Goal: Transaction & Acquisition: Purchase product/service

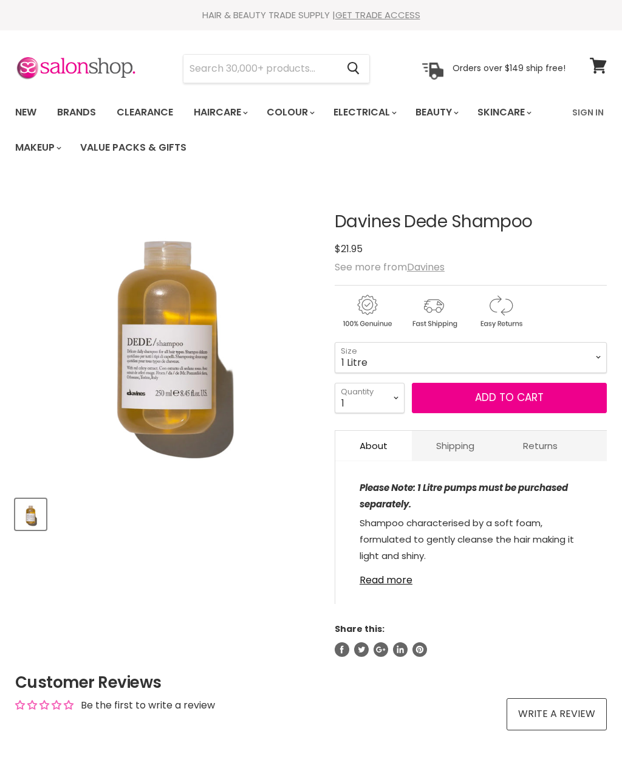
select select "1 Litre"
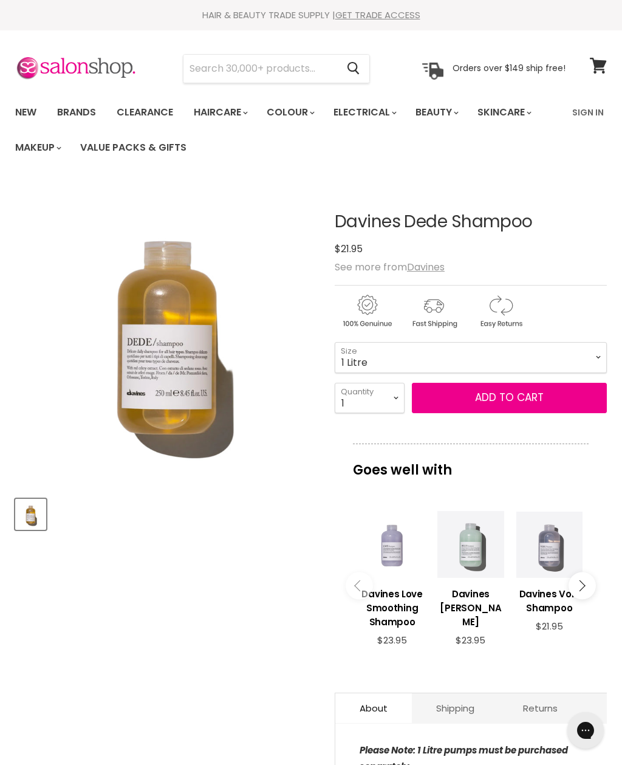
click at [550, 403] on button "Add to cart" at bounding box center [509, 398] width 195 height 30
click at [545, 395] on button "Add to cart" at bounding box center [509, 398] width 195 height 30
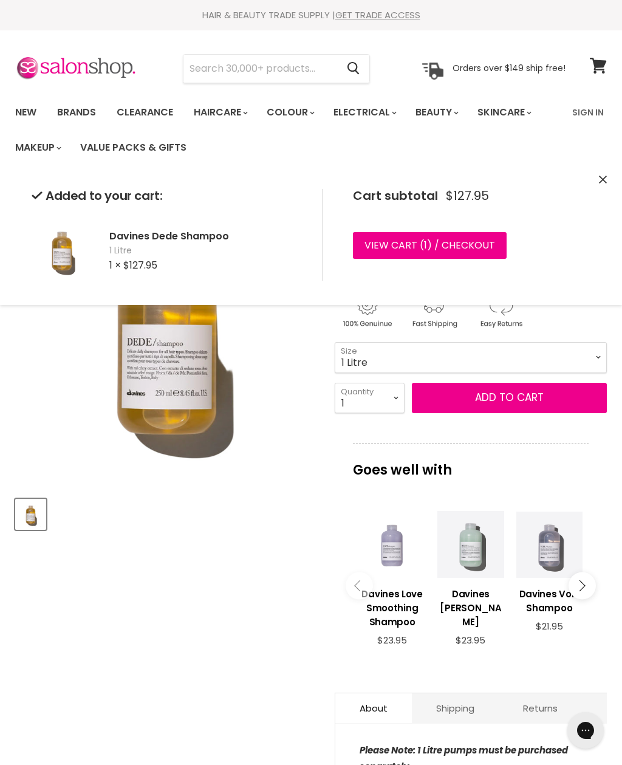
click at [585, 587] on button "Main content" at bounding box center [581, 585] width 27 height 27
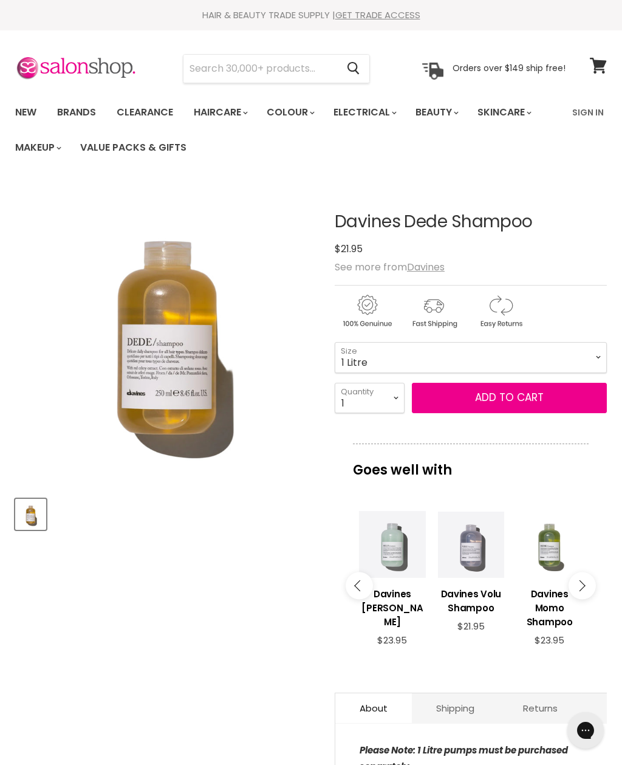
scroll to position [182, 0]
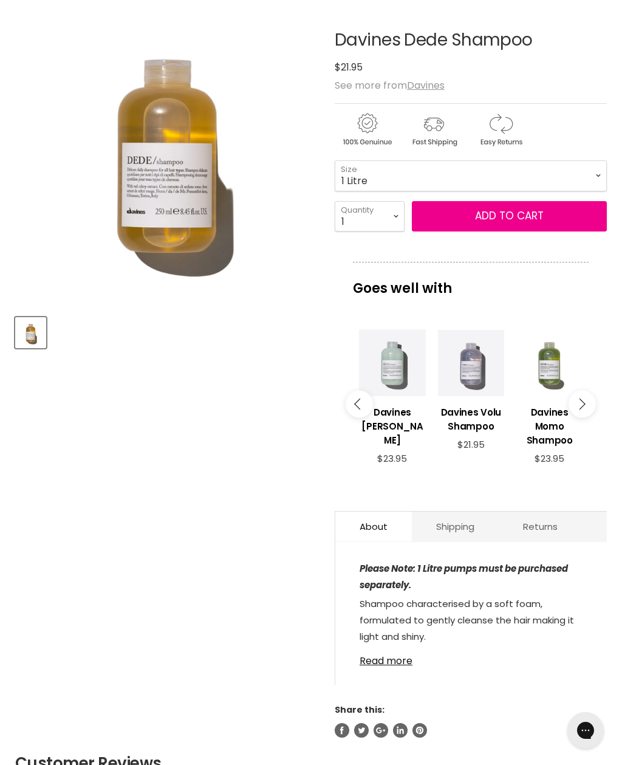
click at [584, 407] on icon "Main content" at bounding box center [579, 403] width 11 height 11
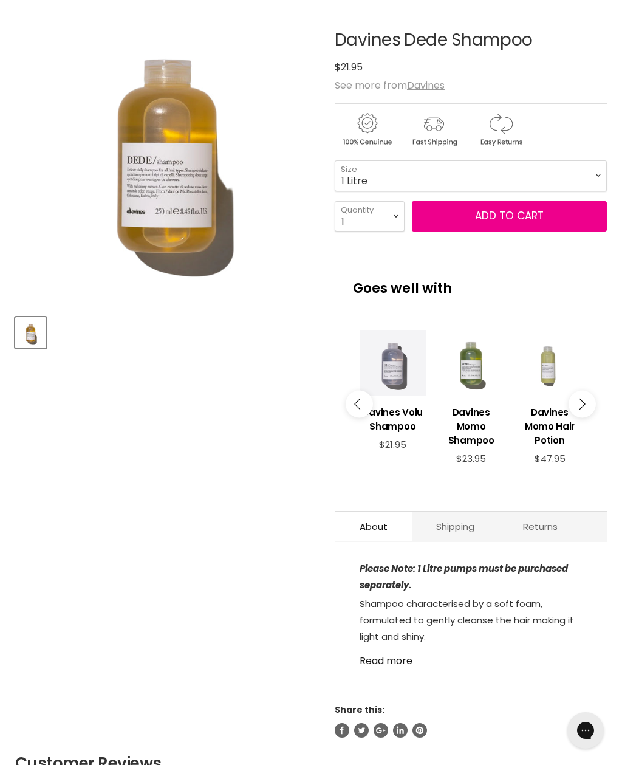
click at [587, 402] on button "Main content" at bounding box center [581, 403] width 27 height 27
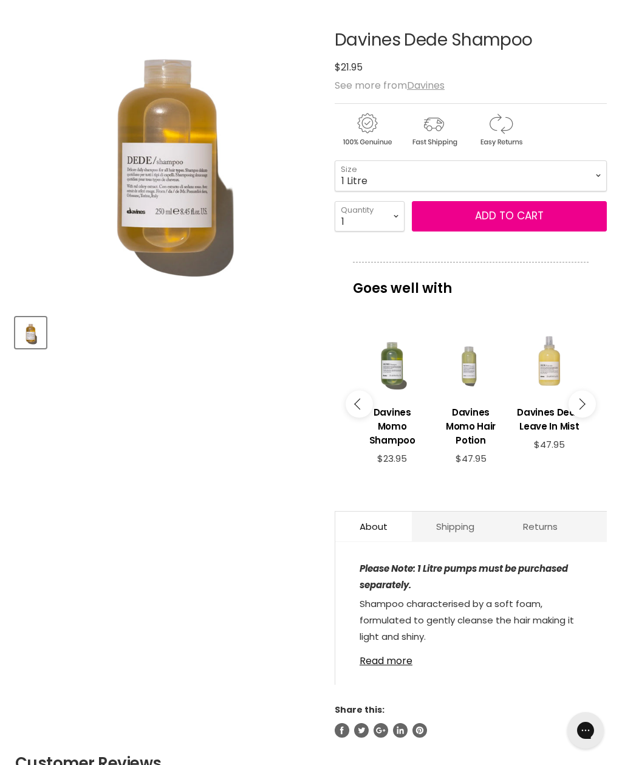
click at [591, 400] on button "Main content" at bounding box center [581, 403] width 27 height 27
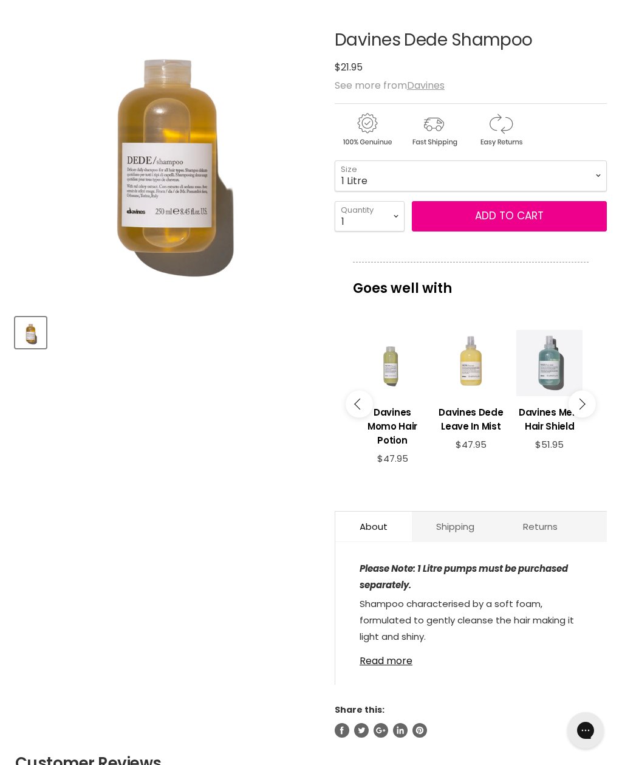
click at [588, 401] on button "Main content" at bounding box center [581, 403] width 27 height 27
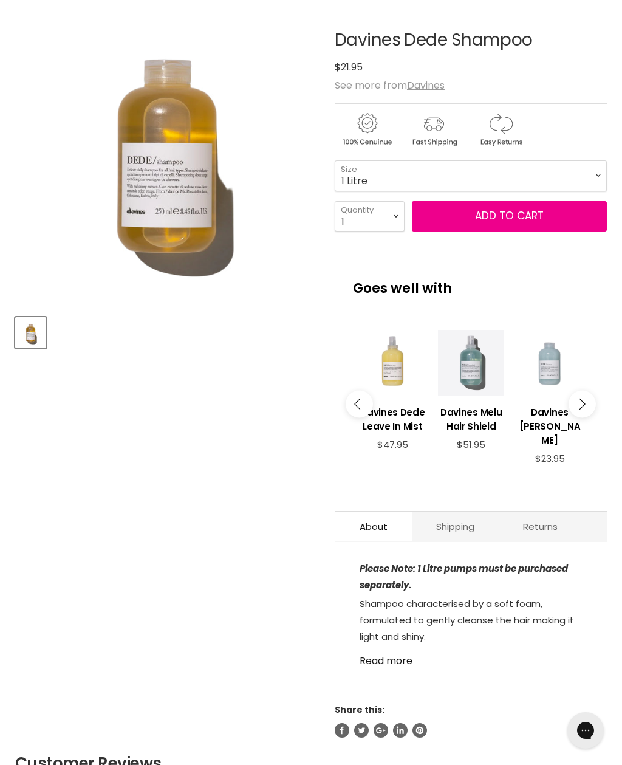
click at [591, 400] on button "Main content" at bounding box center [581, 403] width 27 height 27
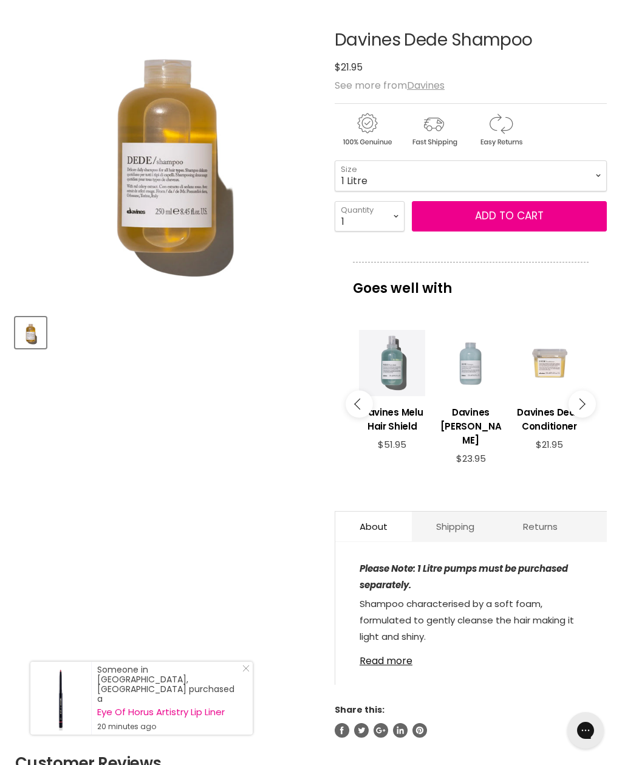
click at [591, 401] on button "Main content" at bounding box center [581, 403] width 27 height 27
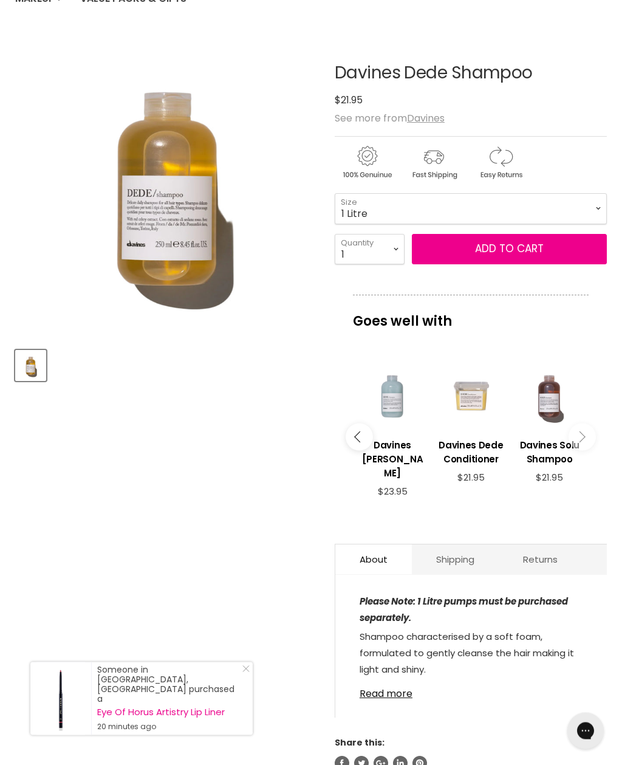
scroll to position [149, 0]
click at [539, 449] on h3 "Davines Solu Shampoo" at bounding box center [549, 452] width 66 height 28
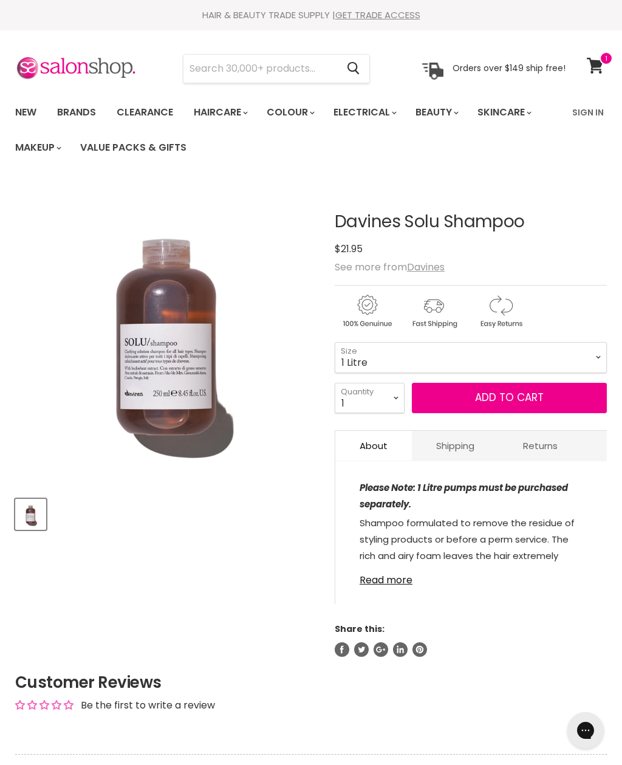
select select "1 Litre"
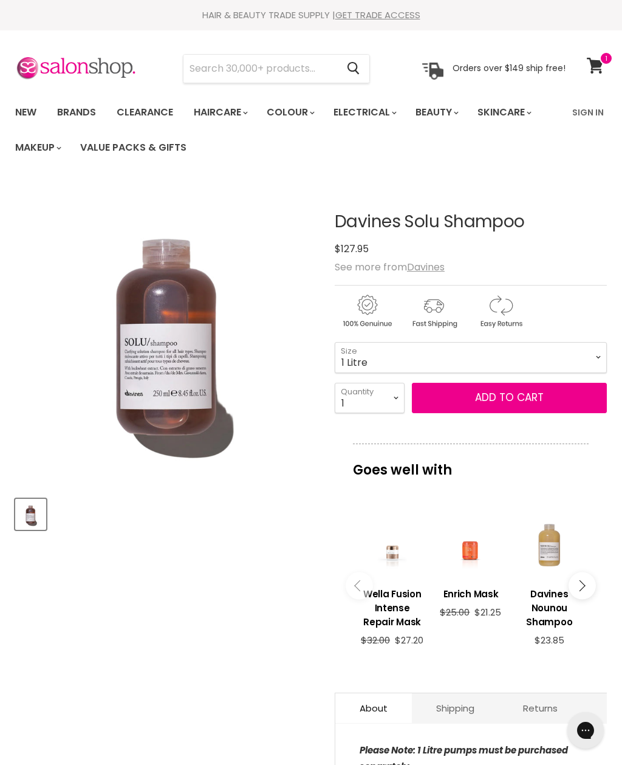
click at [547, 394] on button "Add to cart" at bounding box center [509, 398] width 195 height 30
click at [564, 398] on button "Add to cart" at bounding box center [509, 398] width 195 height 30
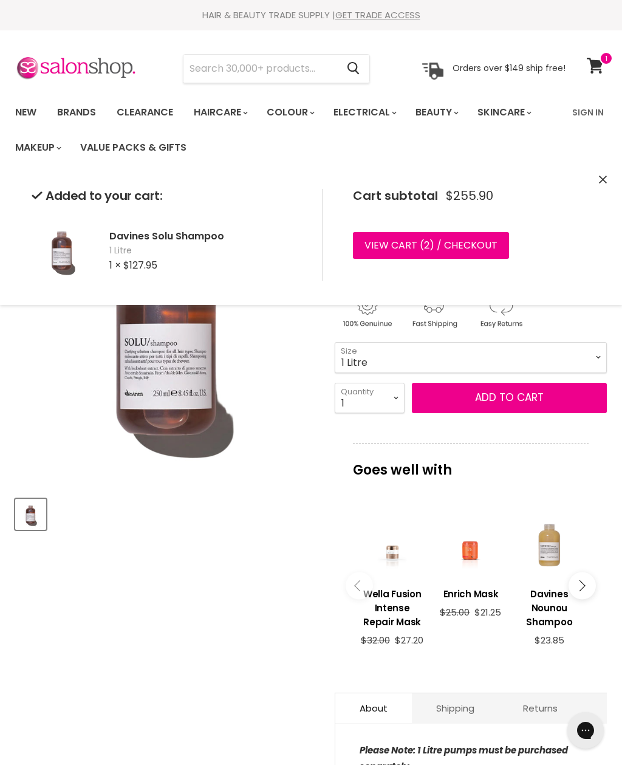
click at [584, 585] on button "Main content" at bounding box center [581, 585] width 27 height 27
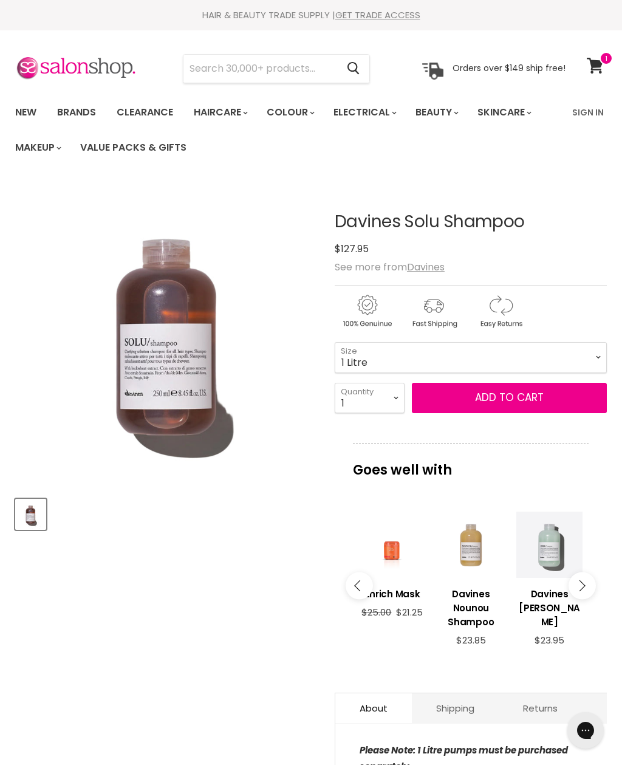
scroll to position [182, 0]
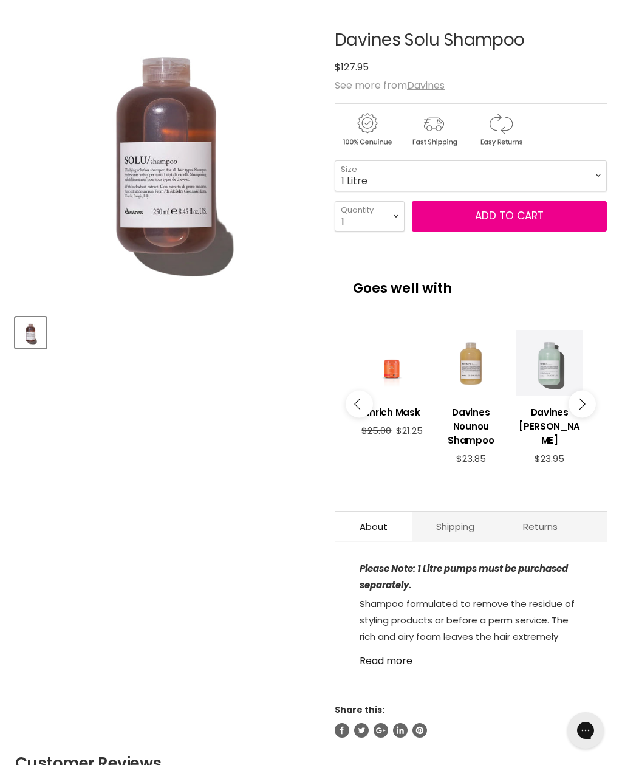
click at [585, 585] on div "Please Note: 1 Litre pumps must be purchased separately. Shampoo formulated to …" at bounding box center [470, 619] width 271 height 131
click at [592, 406] on button "Main content" at bounding box center [581, 403] width 27 height 27
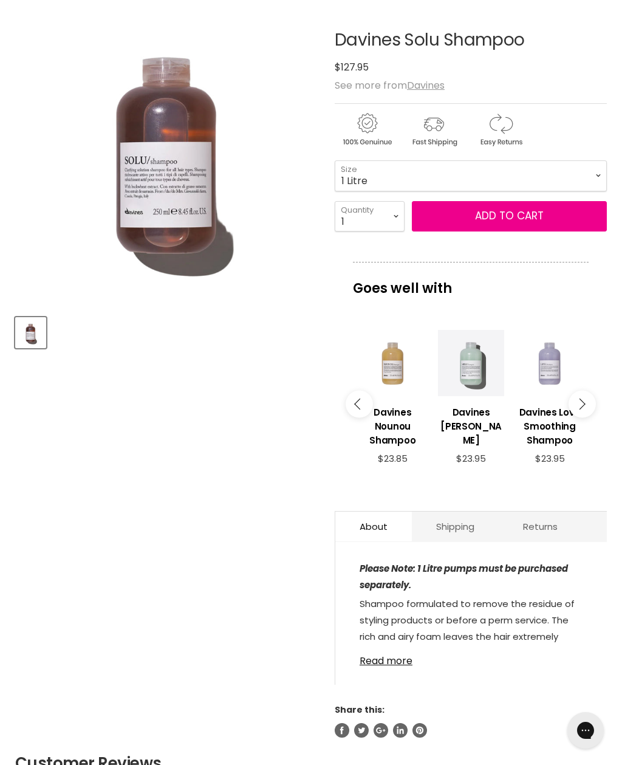
click at [590, 407] on button "Main content" at bounding box center [581, 403] width 27 height 27
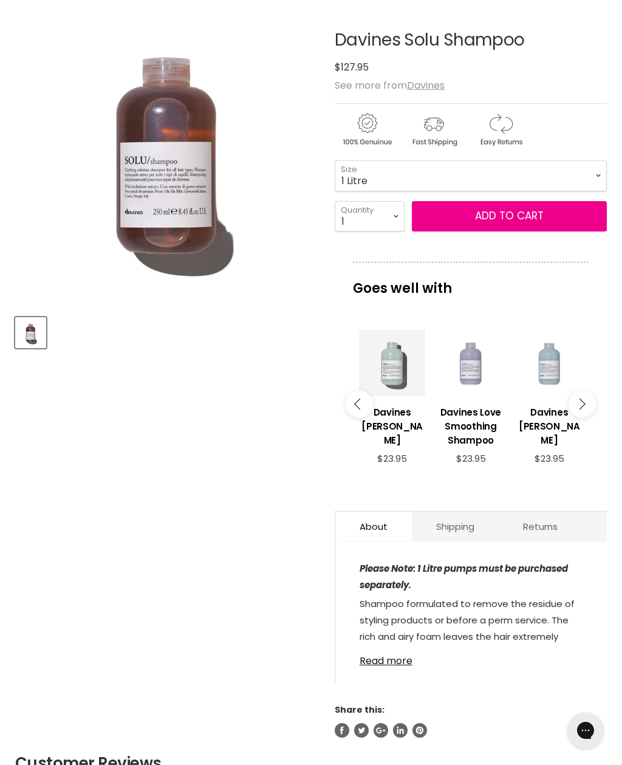
click at [588, 403] on button "Main content" at bounding box center [581, 403] width 27 height 27
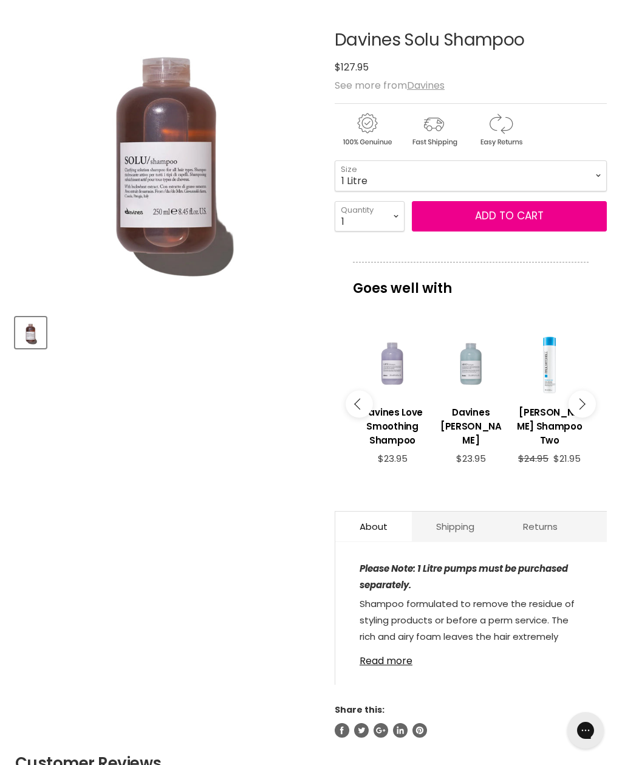
click at [588, 400] on button "Main content" at bounding box center [581, 403] width 27 height 27
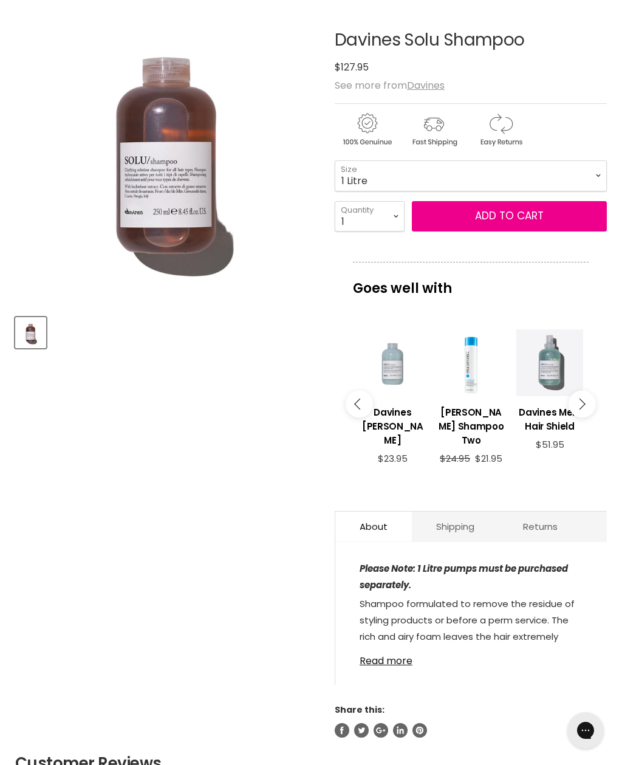
click at [591, 400] on button "Main content" at bounding box center [581, 403] width 27 height 27
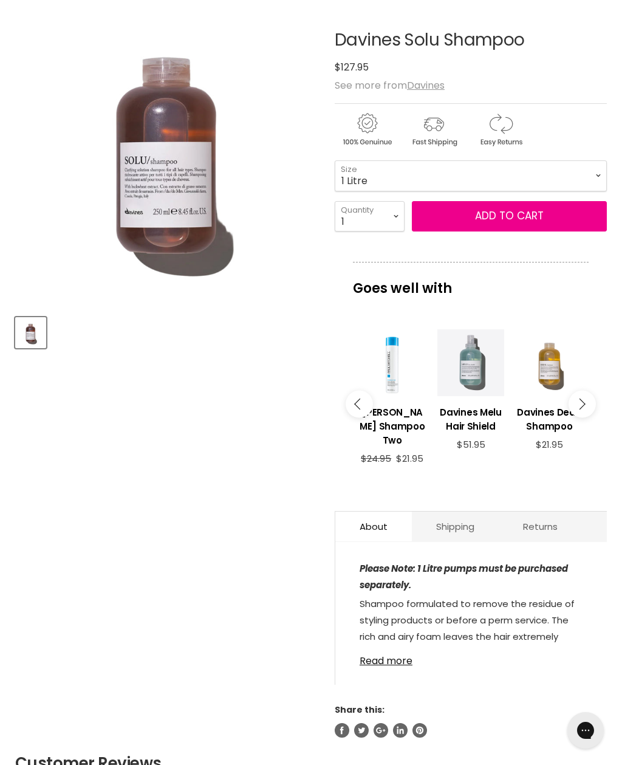
click at [591, 400] on button "Main content" at bounding box center [581, 403] width 27 height 27
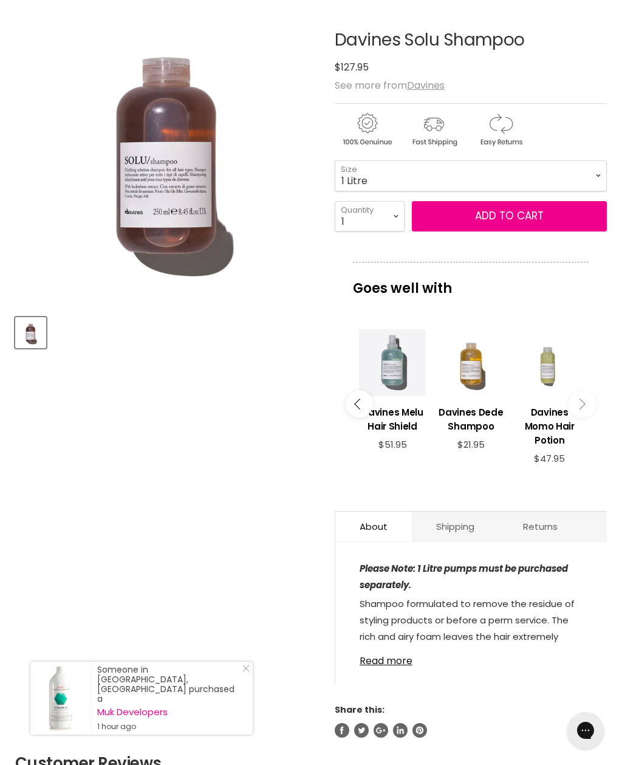
click at [592, 401] on button "Main content" at bounding box center [581, 403] width 27 height 27
click at [590, 403] on button "Main content" at bounding box center [581, 403] width 27 height 27
click at [588, 404] on button "Main content" at bounding box center [581, 403] width 27 height 27
click at [474, 420] on h3 "Davines Dede Shampoo" at bounding box center [471, 419] width 66 height 28
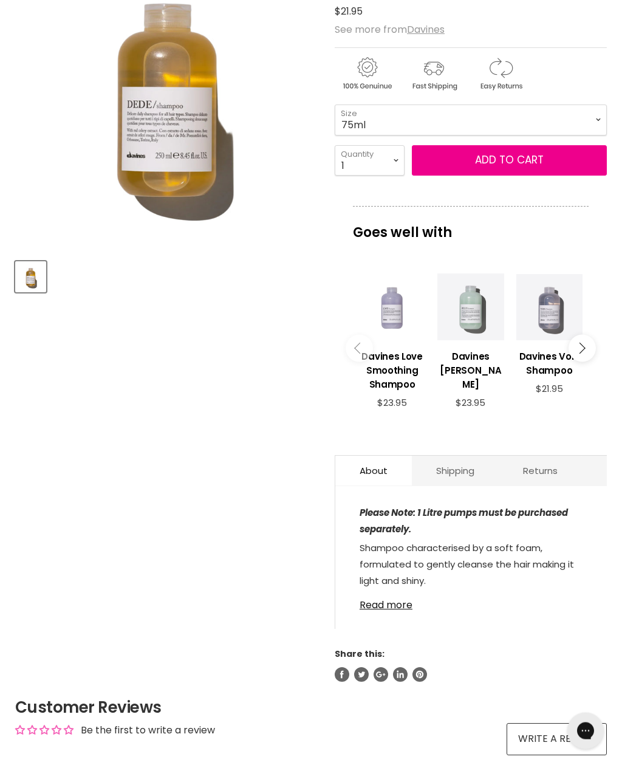
scroll to position [237, 0]
click at [582, 351] on icon "Main content" at bounding box center [579, 348] width 11 height 11
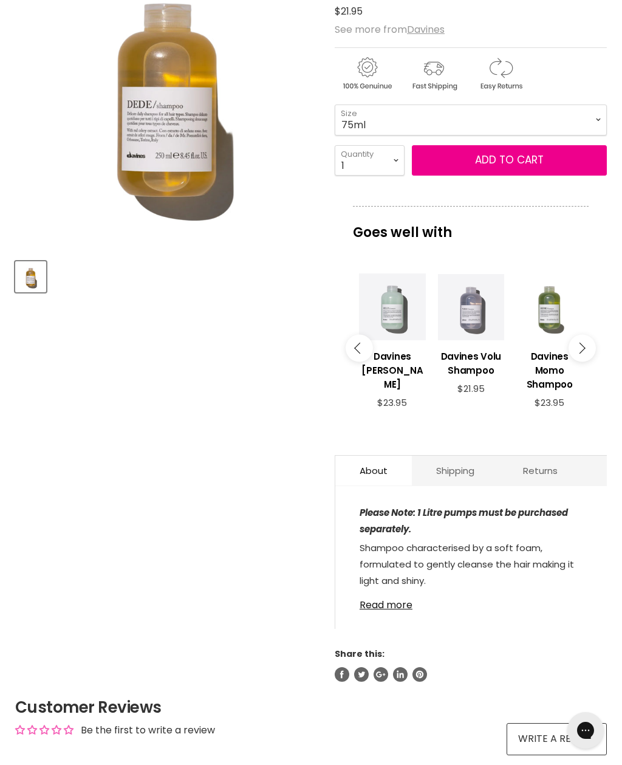
click at [584, 351] on icon "Main content" at bounding box center [579, 348] width 11 height 11
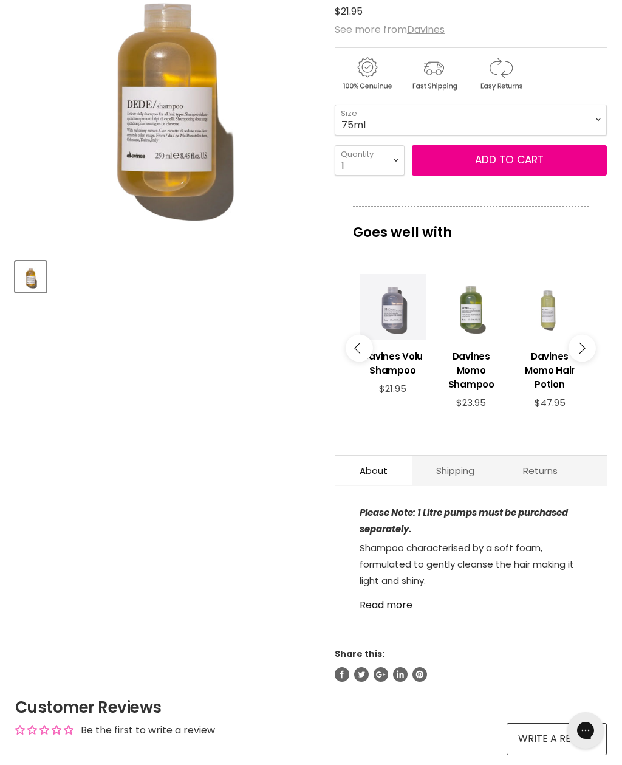
click at [587, 350] on button "Main content" at bounding box center [581, 348] width 27 height 27
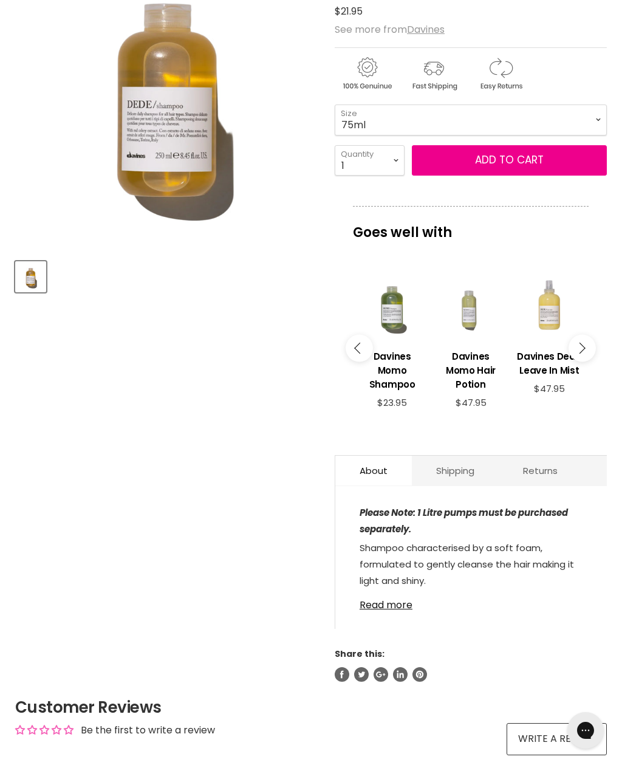
click at [586, 353] on button "Main content" at bounding box center [581, 348] width 27 height 27
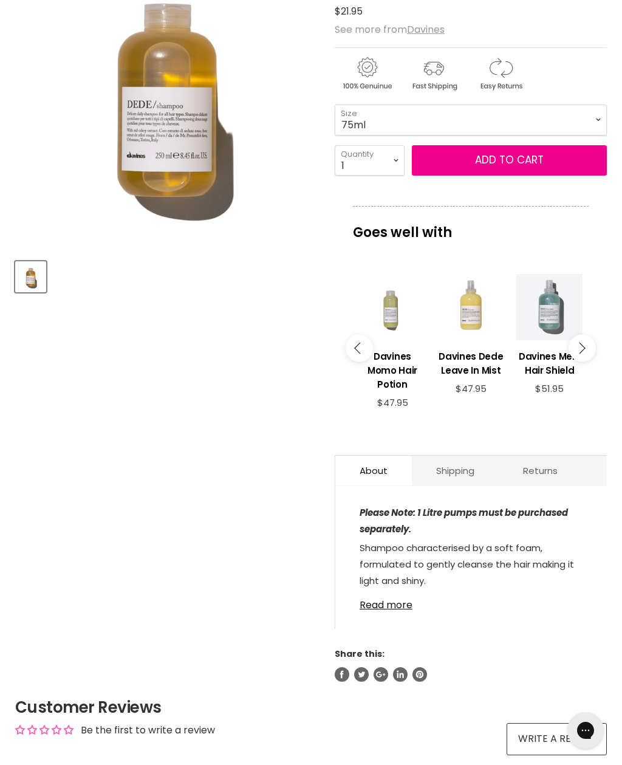
click at [587, 350] on button "Main content" at bounding box center [581, 348] width 27 height 27
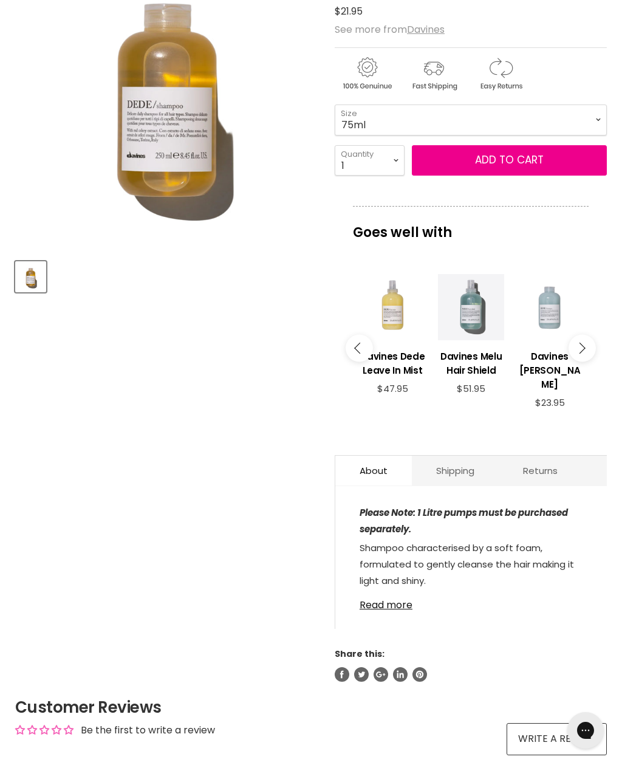
click at [585, 351] on button "Main content" at bounding box center [581, 348] width 27 height 27
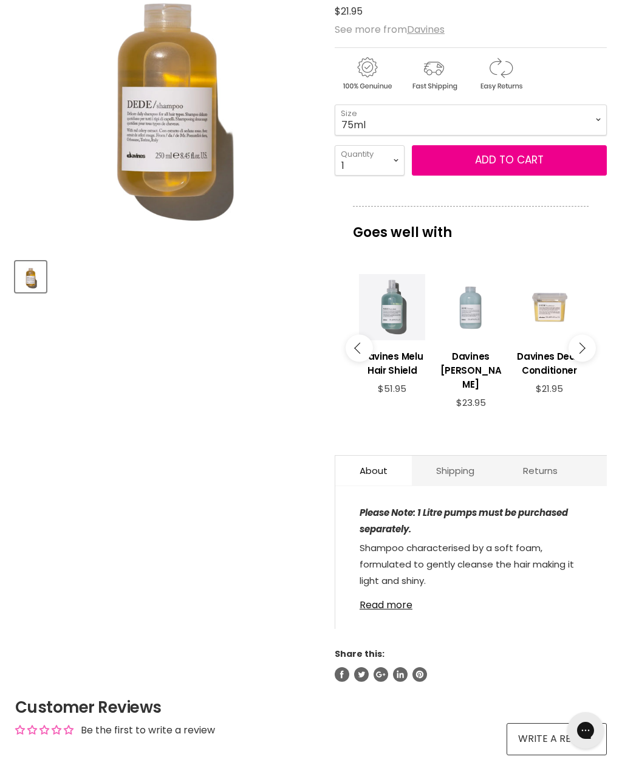
click at [584, 352] on icon "Main content" at bounding box center [579, 348] width 11 height 11
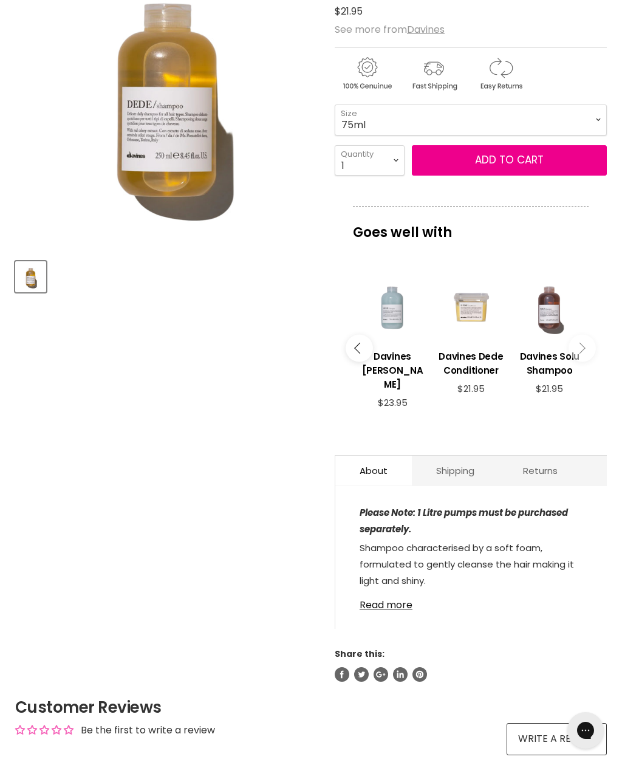
click at [472, 307] on div "Main content" at bounding box center [471, 306] width 66 height 66
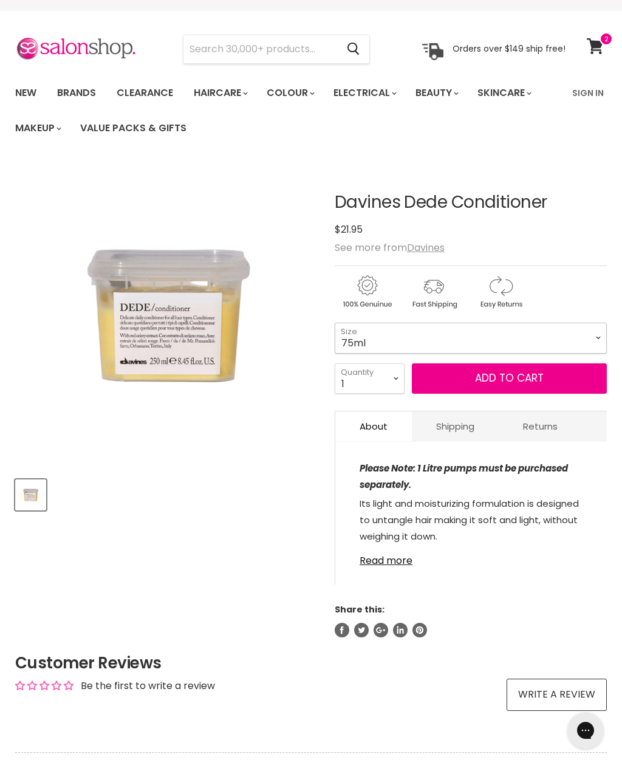
click at [594, 330] on select "75ml 250ml 1 Litre" at bounding box center [471, 337] width 272 height 30
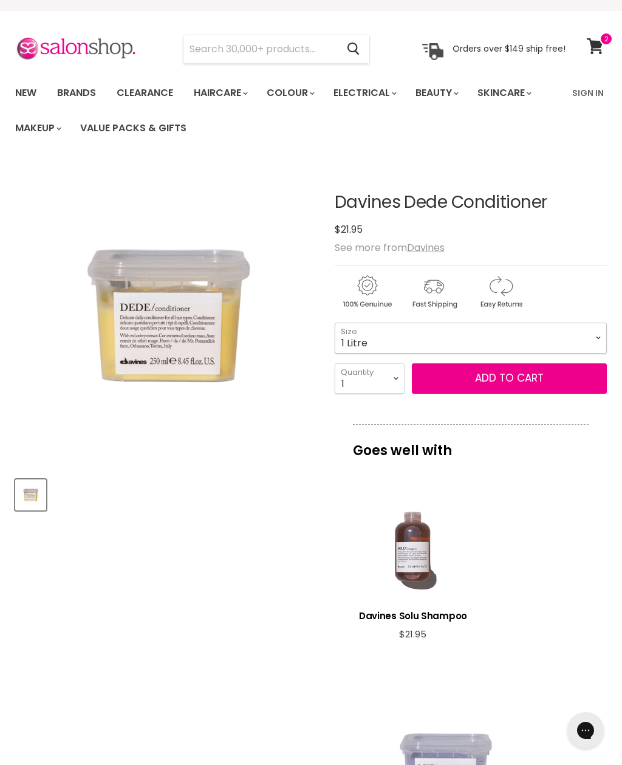
select select "1 Litre"
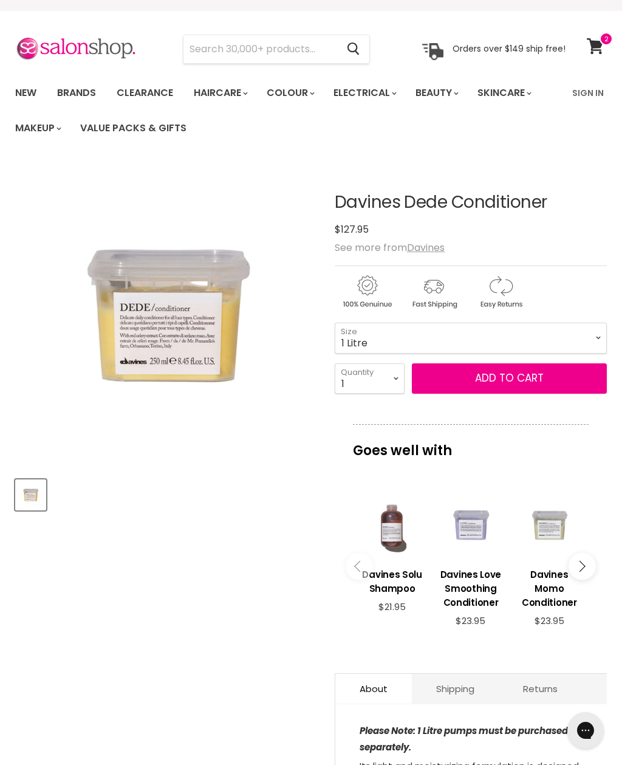
click at [541, 372] on button "Add to cart" at bounding box center [509, 378] width 195 height 30
click at [547, 381] on button "Add to cart" at bounding box center [509, 378] width 195 height 30
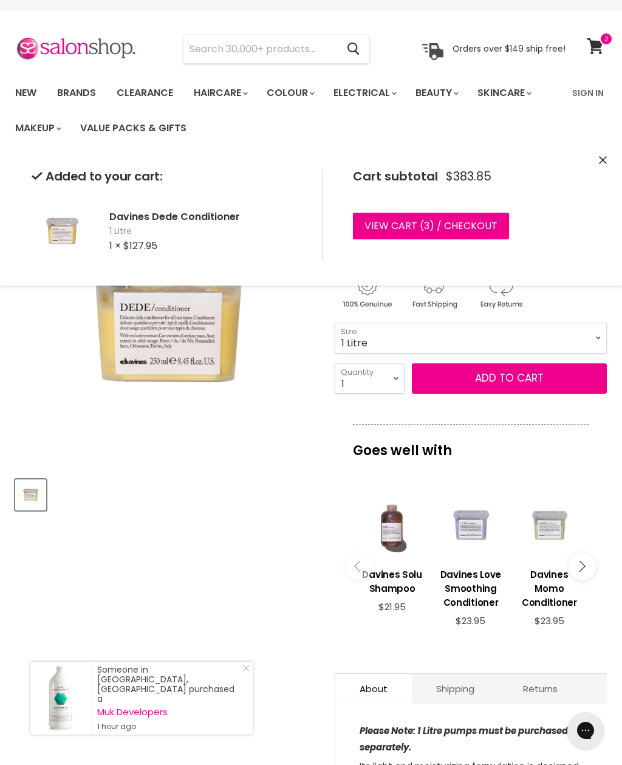
click at [291, 37] on input "Search" at bounding box center [260, 49] width 154 height 28
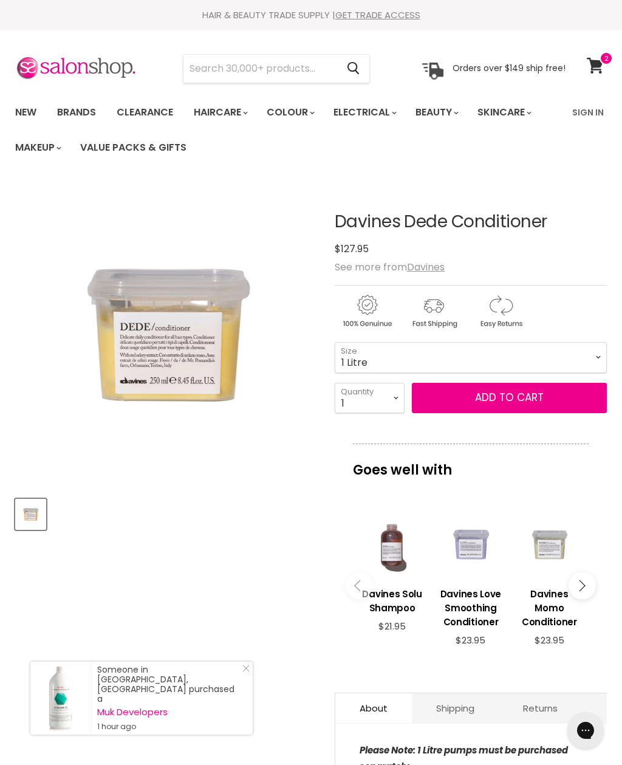
click at [239, 69] on input "Search" at bounding box center [260, 69] width 154 height 28
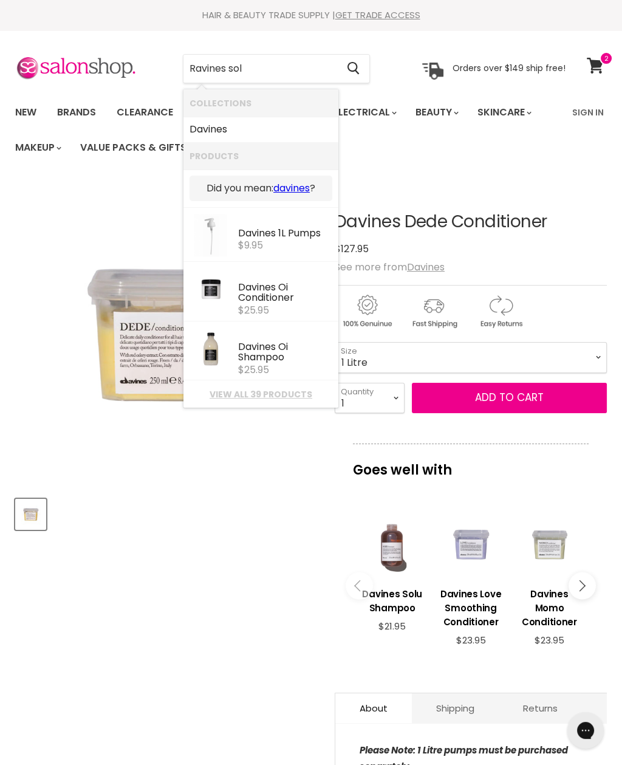
type input "Ravines solu"
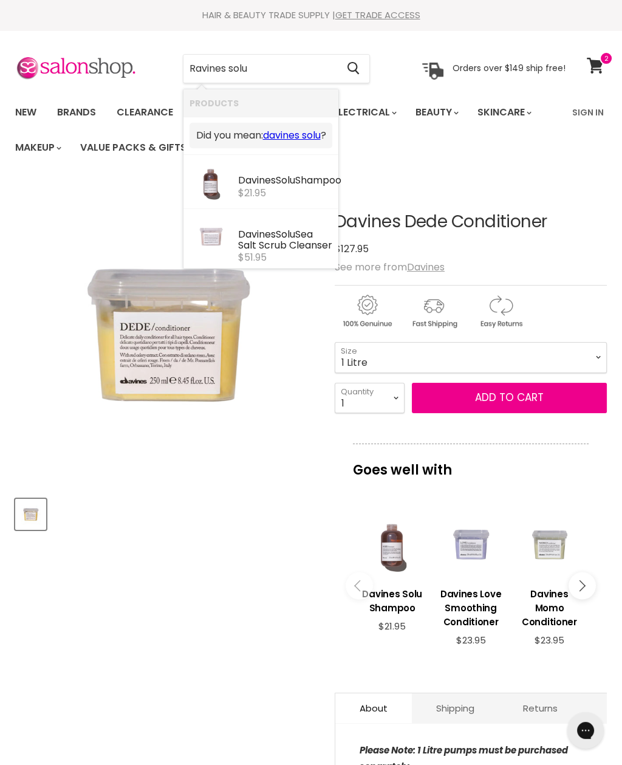
click at [272, 142] on link "davines solu" at bounding box center [292, 135] width 58 height 13
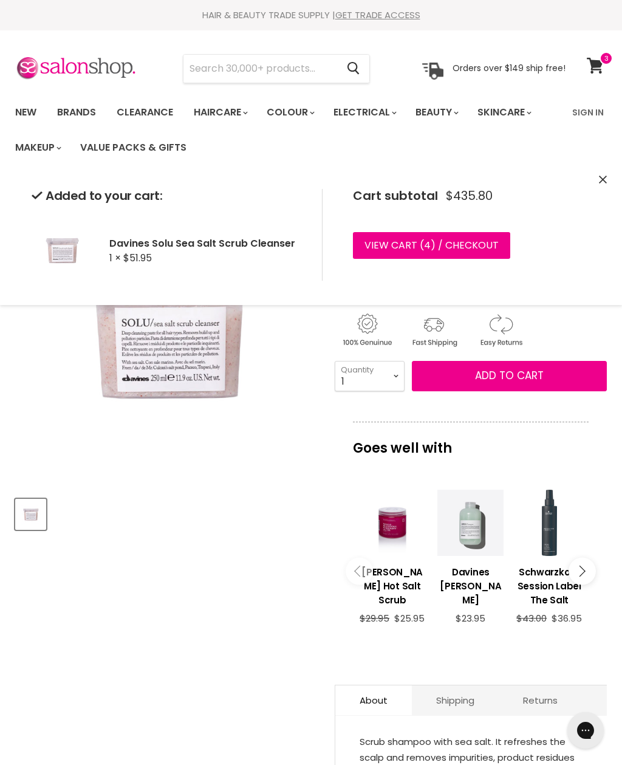
click at [601, 177] on icon "Close" at bounding box center [603, 180] width 8 height 8
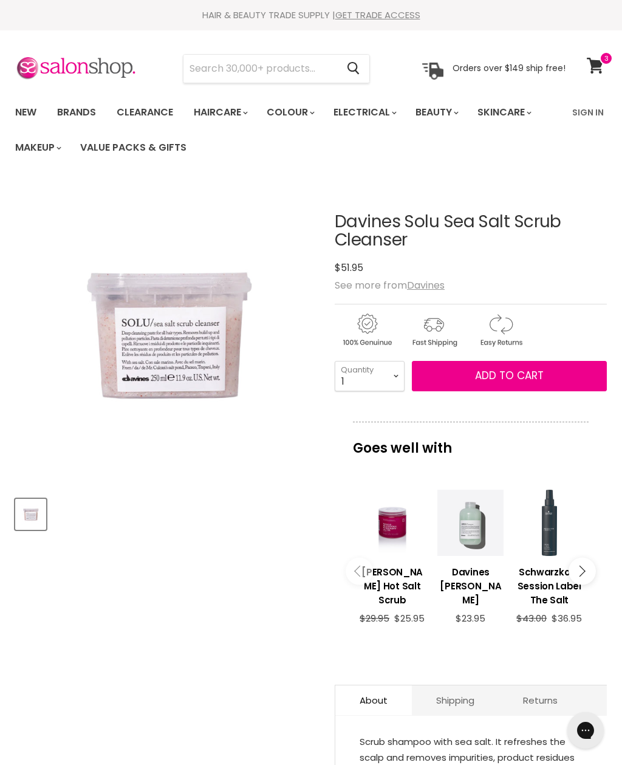
click at [556, 373] on button "Add to cart" at bounding box center [509, 376] width 195 height 30
click at [597, 63] on icon at bounding box center [595, 66] width 16 height 16
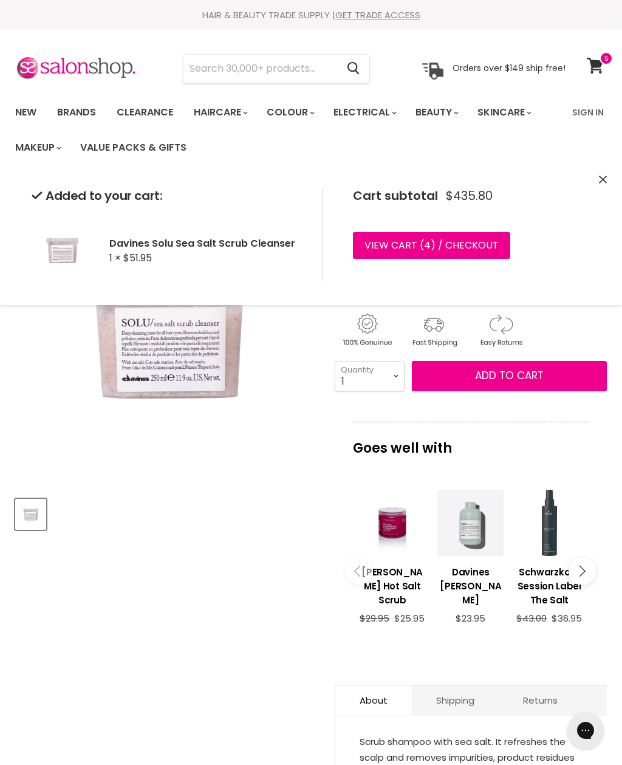
click at [430, 241] on link "View cart ( 4 ) / Checkout" at bounding box center [431, 245] width 157 height 27
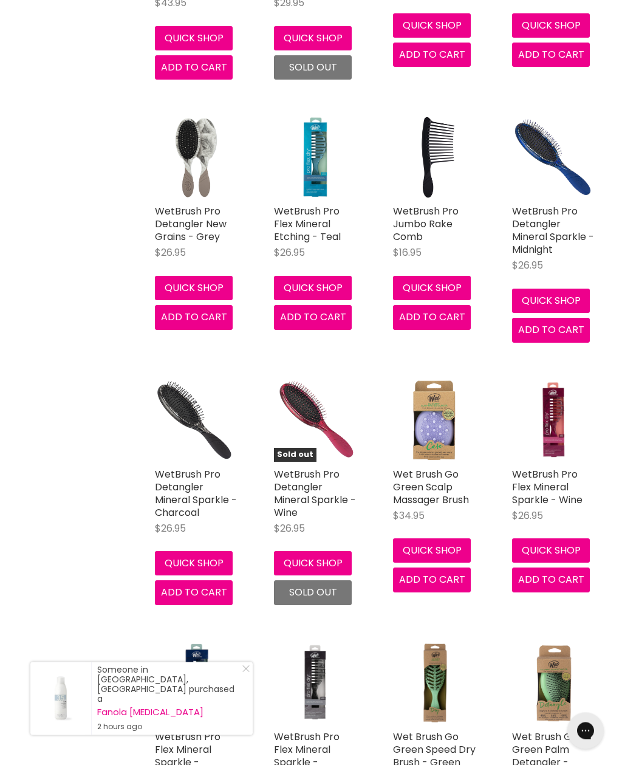
scroll to position [3171, 0]
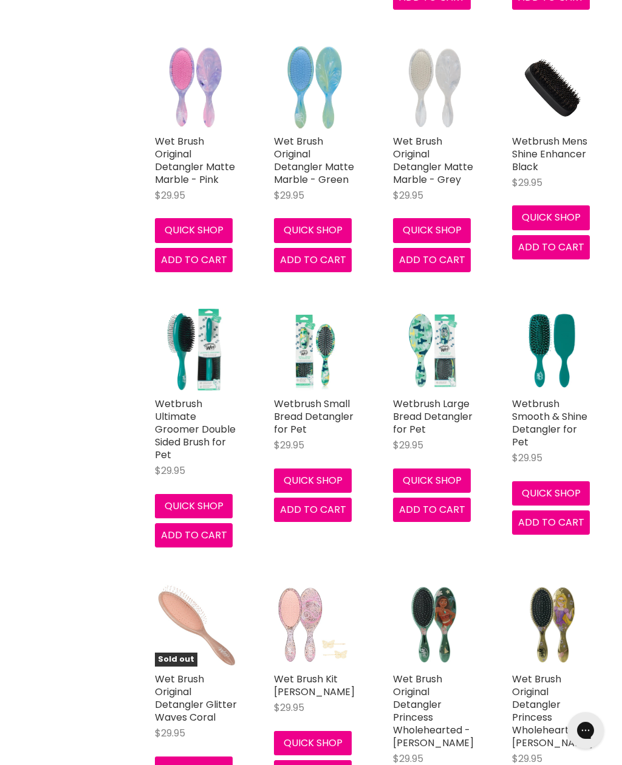
scroll to position [6105, 0]
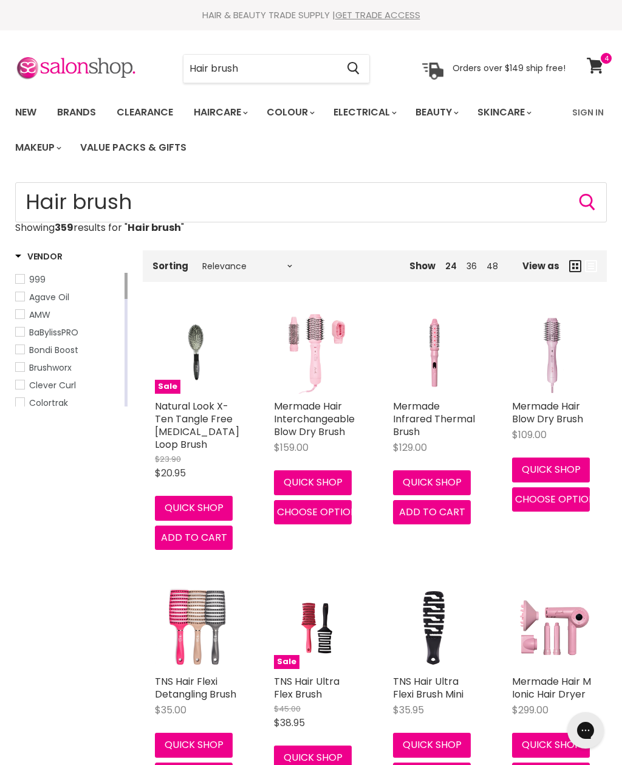
click at [286, 69] on input "Hair brush" at bounding box center [260, 69] width 154 height 28
type input "Hair brush cleaner"
